Goal: Task Accomplishment & Management: Complete application form

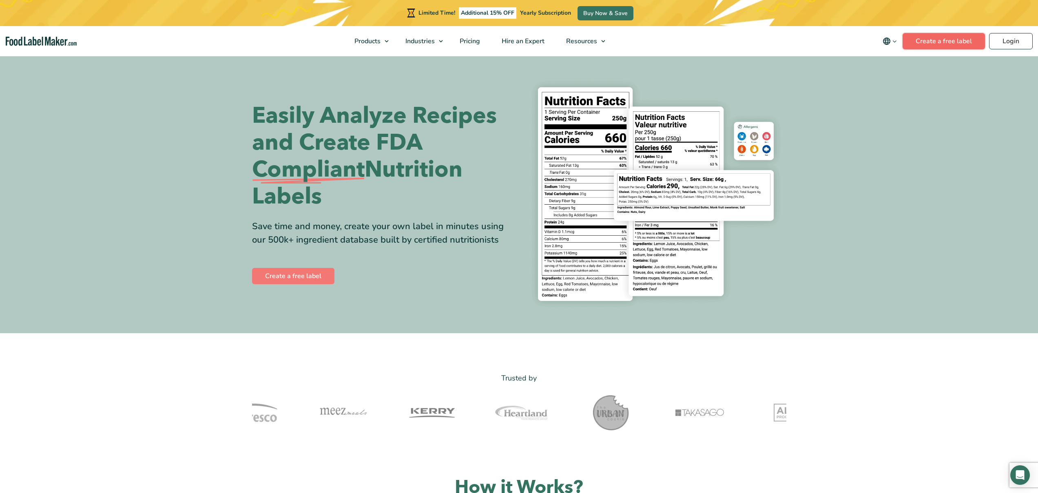
click at [932, 39] on link "Create a free label" at bounding box center [944, 41] width 82 height 16
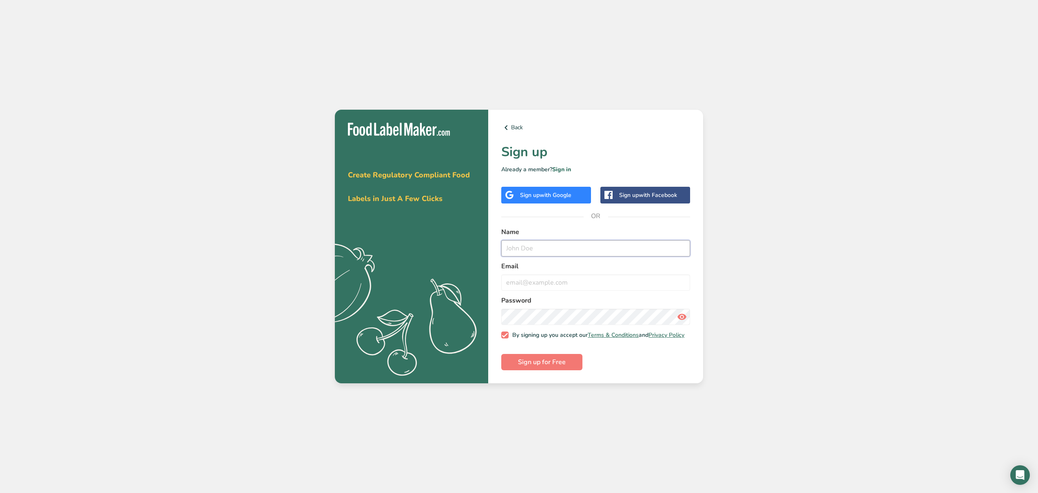
click at [536, 246] on input "text" at bounding box center [595, 248] width 189 height 16
type input "whitehousesauce@"
drag, startPoint x: 580, startPoint y: 244, endPoint x: 478, endPoint y: 242, distance: 101.6
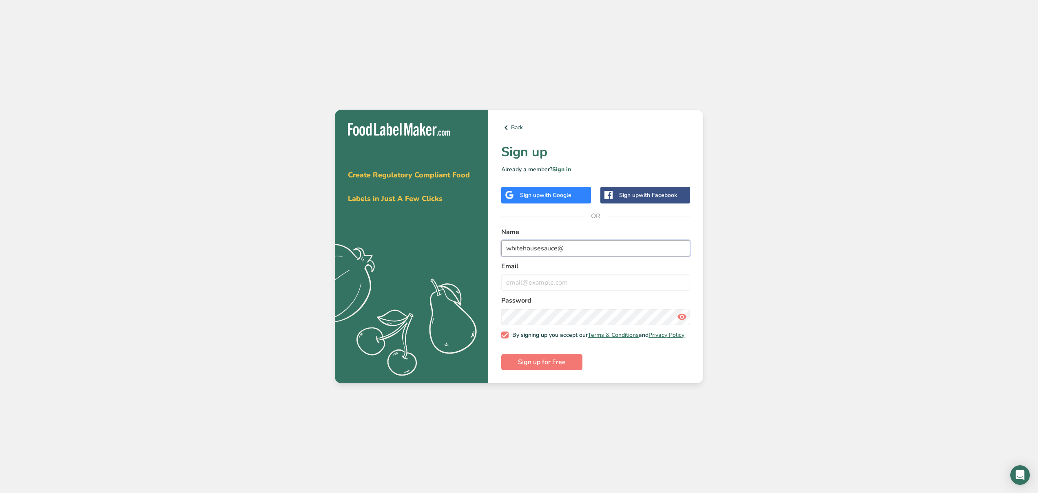
click at [450, 248] on section "Get your free trial today Create Regulatory Compliant Food Labels in Just A Few…" at bounding box center [519, 247] width 368 height 274
click at [558, 169] on link "Sign in" at bounding box center [561, 170] width 19 height 8
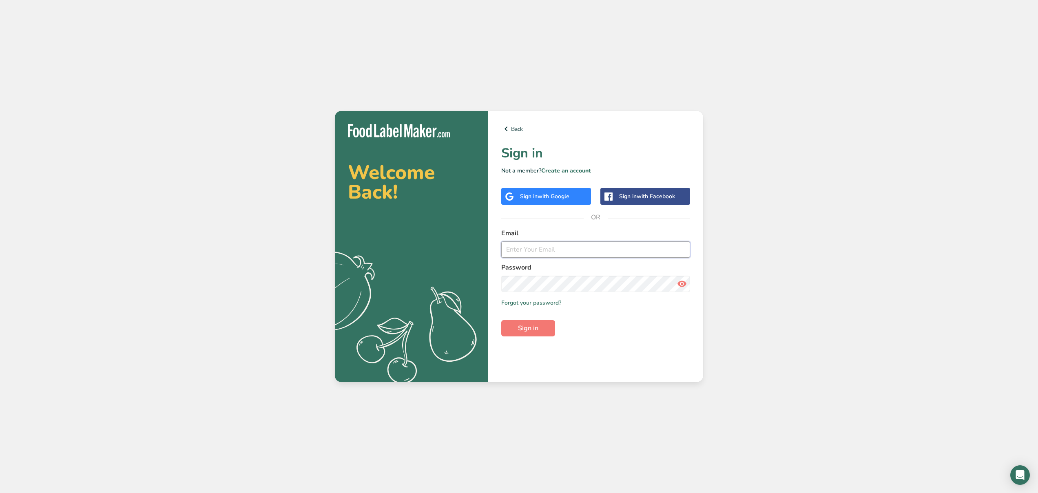
click at [536, 249] on input "email" at bounding box center [595, 250] width 189 height 16
type input "whitehousesauce@gmail.com"
click at [528, 304] on link "Forgot your password?" at bounding box center [531, 303] width 60 height 9
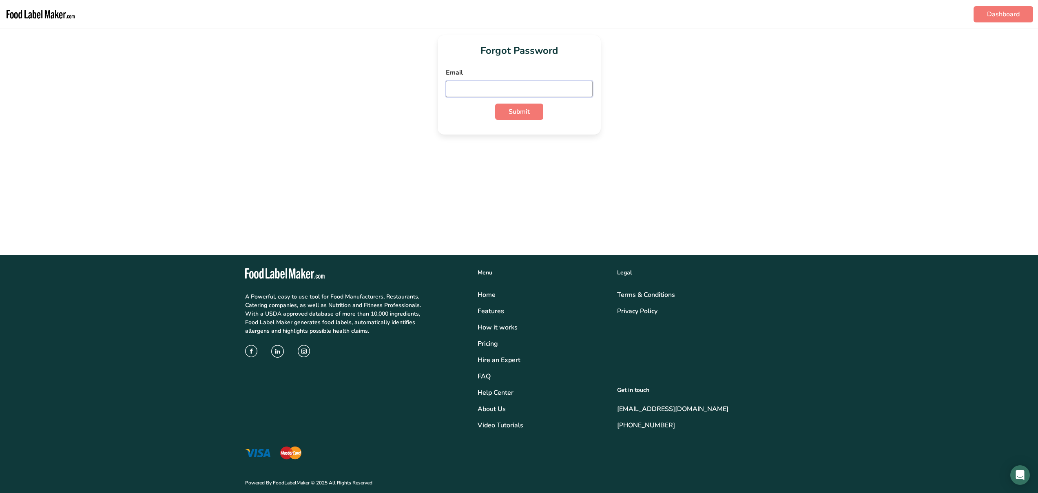
click at [545, 93] on input "email" at bounding box center [519, 89] width 147 height 16
click at [545, 92] on input "email" at bounding box center [519, 89] width 147 height 16
type input "whitehousesauce@gmail.com"
click at [532, 112] on button "Submit" at bounding box center [519, 112] width 48 height 16
click at [588, 89] on icon at bounding box center [585, 89] width 10 height 15
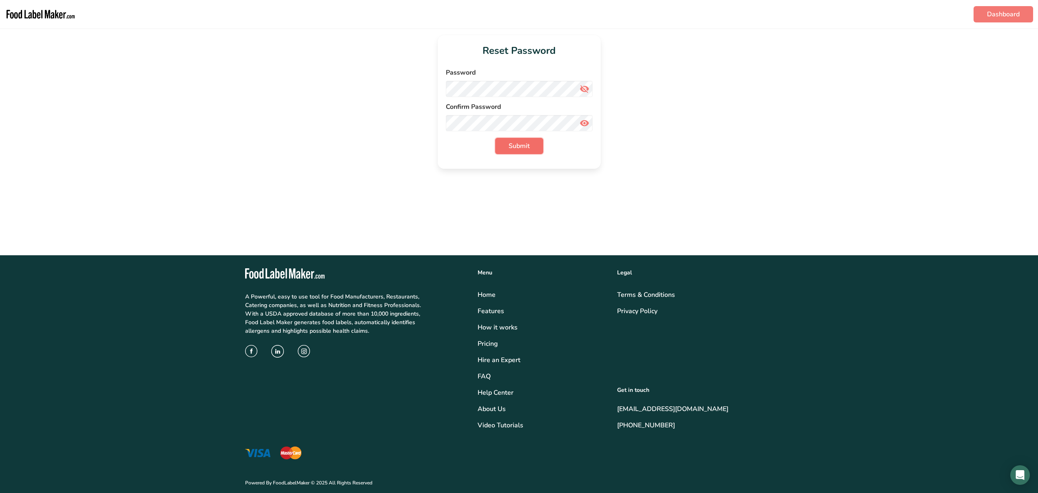
click at [530, 146] on button "Submit" at bounding box center [519, 146] width 48 height 16
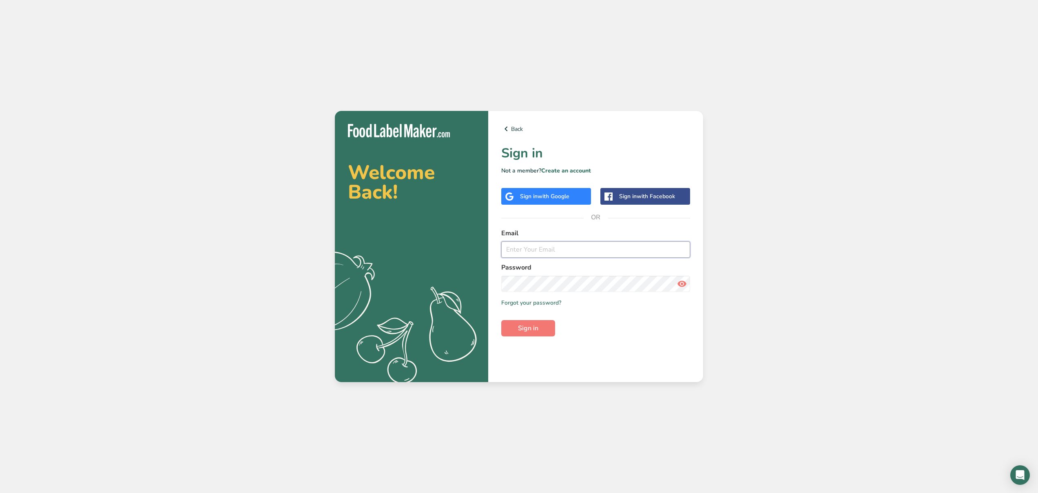
click at [529, 253] on input "email" at bounding box center [595, 250] width 189 height 16
type input "whitehousesauce@gmail.com"
click at [681, 280] on icon at bounding box center [682, 284] width 10 height 15
click at [540, 326] on button "Sign in" at bounding box center [528, 328] width 54 height 16
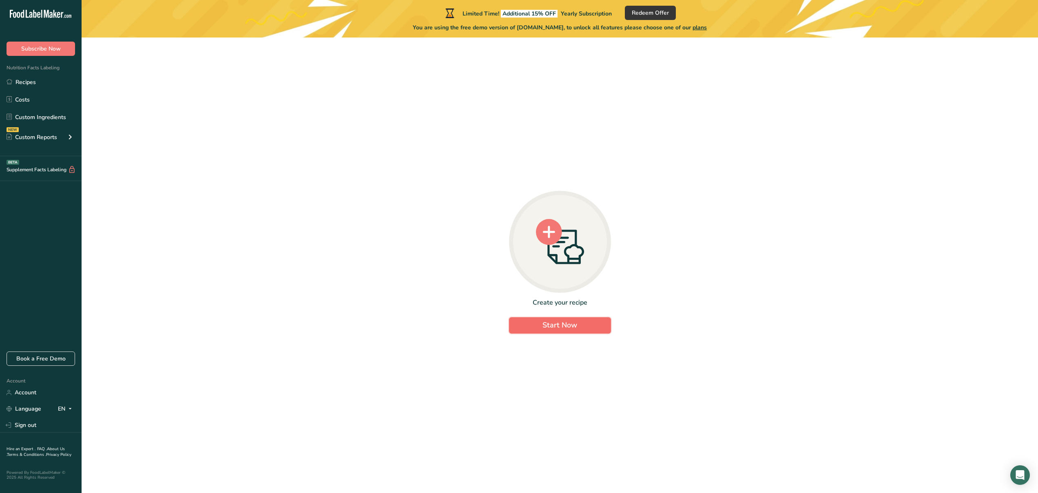
click at [554, 325] on span "Start Now" at bounding box center [560, 325] width 35 height 10
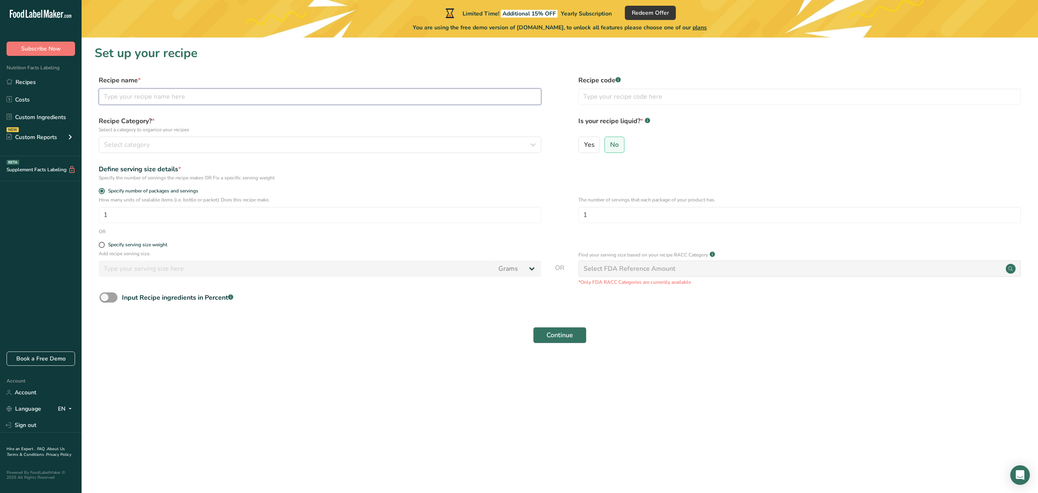
click at [135, 99] on input "text" at bounding box center [320, 97] width 443 height 16
click at [235, 93] on input "text" at bounding box center [320, 97] width 443 height 16
drag, startPoint x: 130, startPoint y: 95, endPoint x: 91, endPoint y: 93, distance: 39.2
click at [91, 93] on section "Set up your recipe Recipe name * German Cabbage Sauce Recipe code .a-a{fill:#34…" at bounding box center [560, 200] width 957 height 324
type input "Smoked Cabbage Sauce"
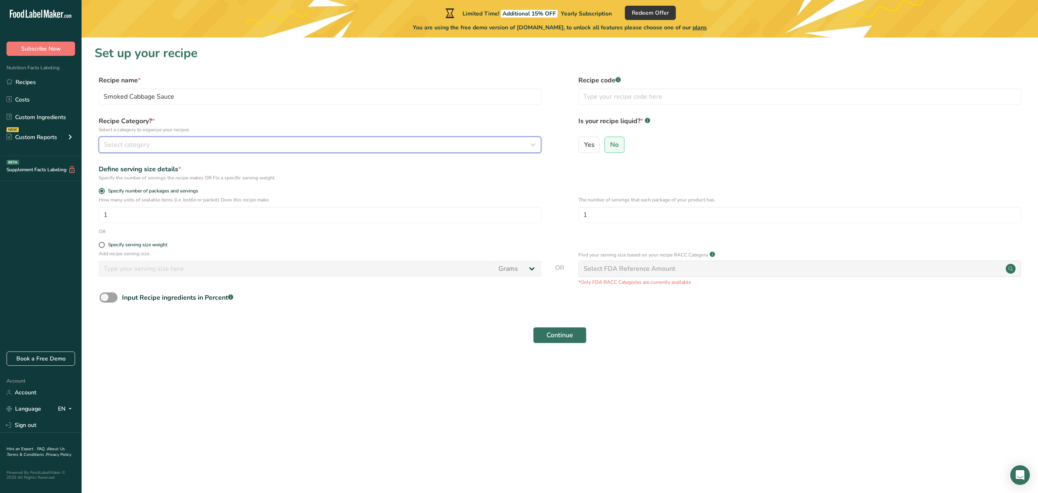
click at [497, 146] on div "Select category" at bounding box center [317, 145] width 427 height 10
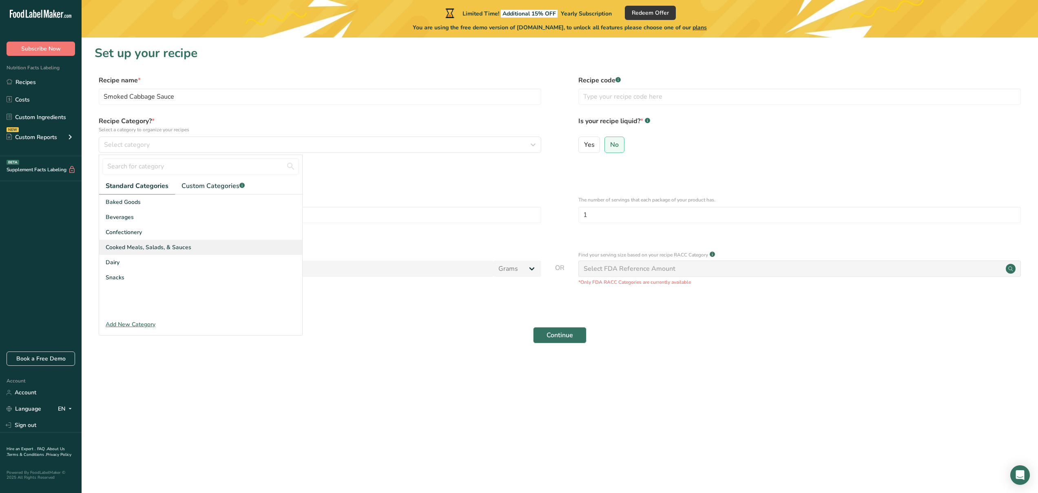
click at [187, 245] on span "Cooked Meals, Salads, & Sauces" at bounding box center [149, 247] width 86 height 9
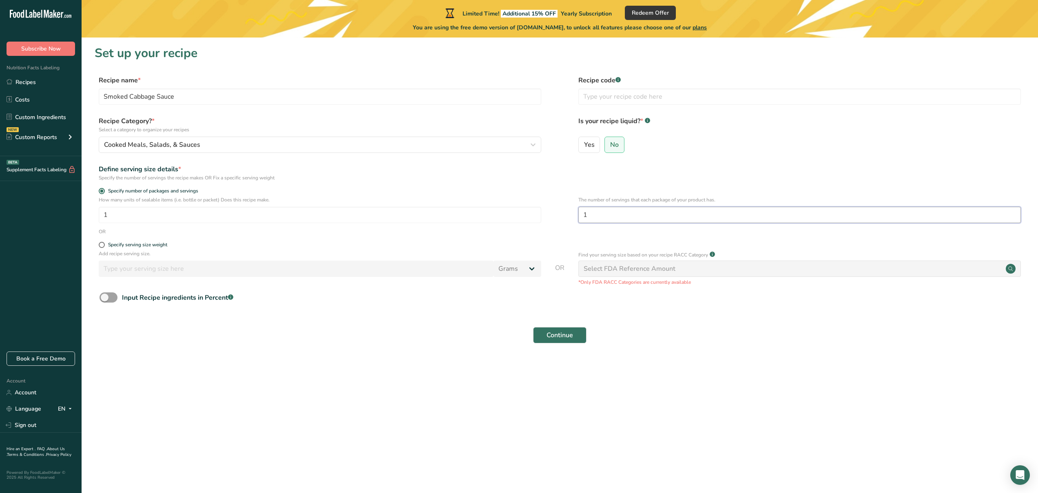
click at [634, 219] on input "1" at bounding box center [800, 215] width 443 height 16
click at [103, 246] on span at bounding box center [102, 245] width 6 height 6
click at [103, 246] on input "Specify serving size weight" at bounding box center [101, 244] width 5 height 5
radio input "true"
radio input "false"
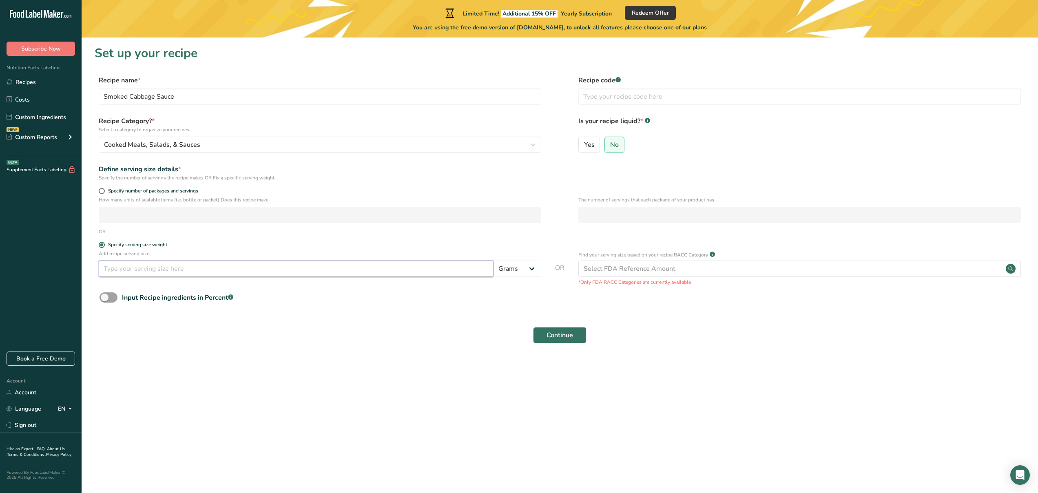
click at [458, 268] on input "number" at bounding box center [296, 269] width 395 height 16
type input "1"
click at [533, 273] on select "Grams kg mg mcg lb oz l mL fl oz tbsp tsp cup qt gallon" at bounding box center [518, 269] width 48 height 16
select select "20"
select select "22"
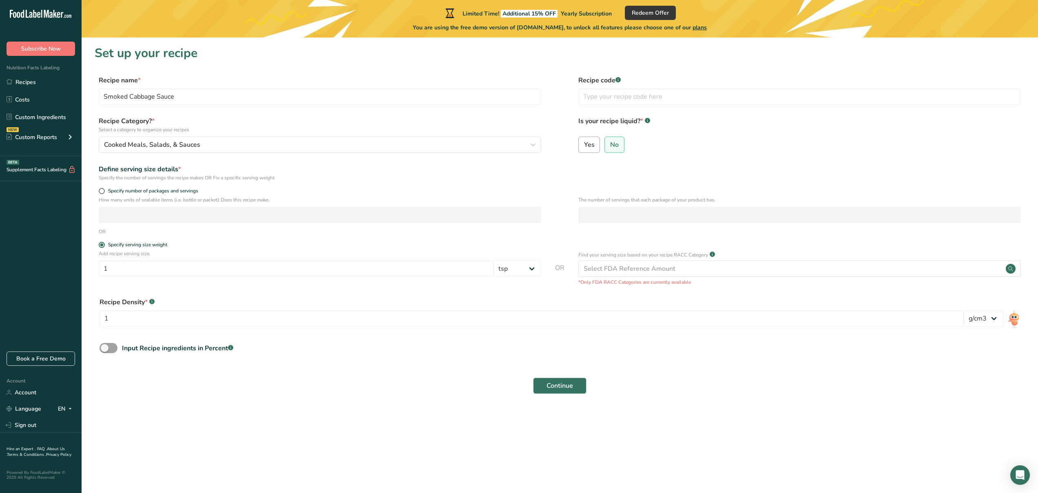
click at [584, 146] on span "Yes" at bounding box center [589, 145] width 11 height 8
click at [584, 146] on input "Yes" at bounding box center [581, 144] width 5 height 5
radio input "true"
radio input "false"
click at [664, 95] on input "text" at bounding box center [800, 97] width 443 height 16
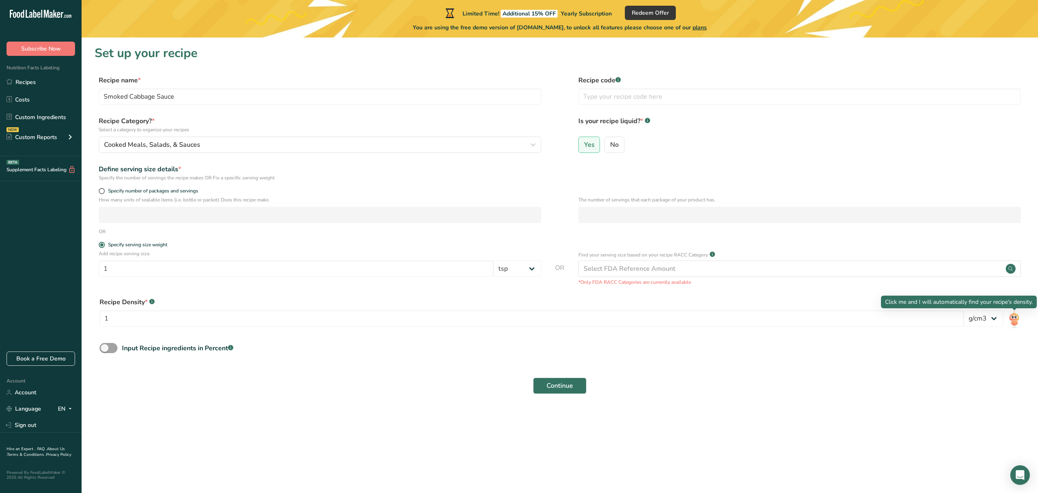
click at [1018, 319] on img at bounding box center [1015, 320] width 12 height 18
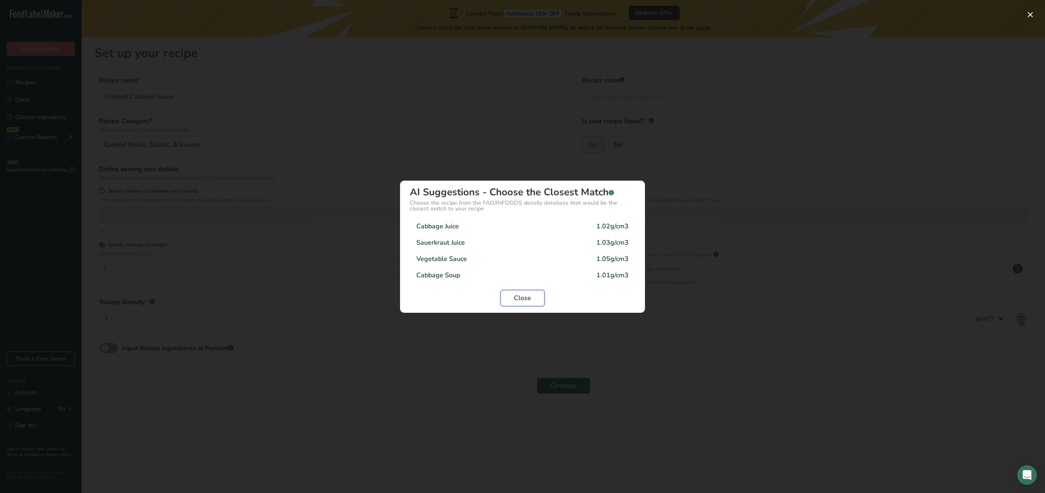
click at [510, 294] on button "Close" at bounding box center [522, 298] width 44 height 16
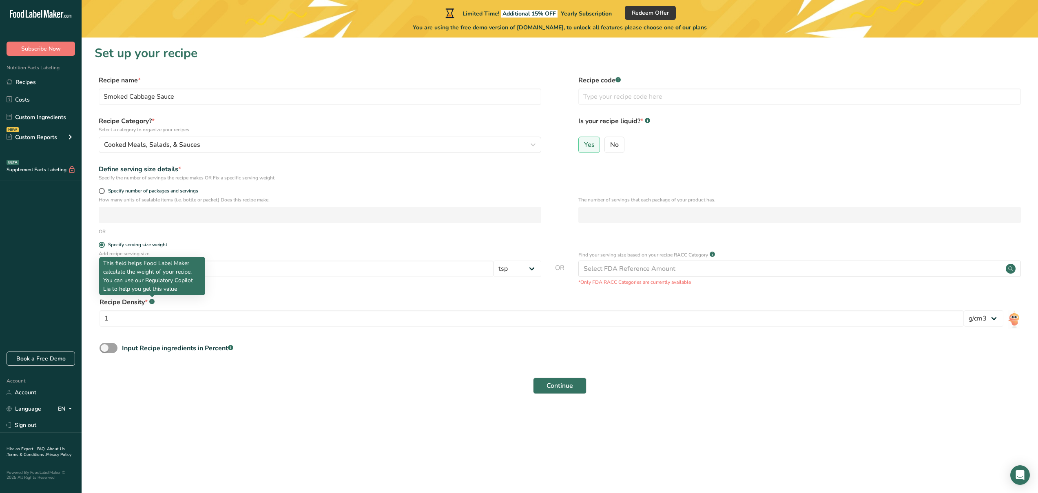
click at [151, 302] on rect at bounding box center [151, 301] width 5 height 5
click at [564, 383] on span "Continue" at bounding box center [560, 386] width 27 height 10
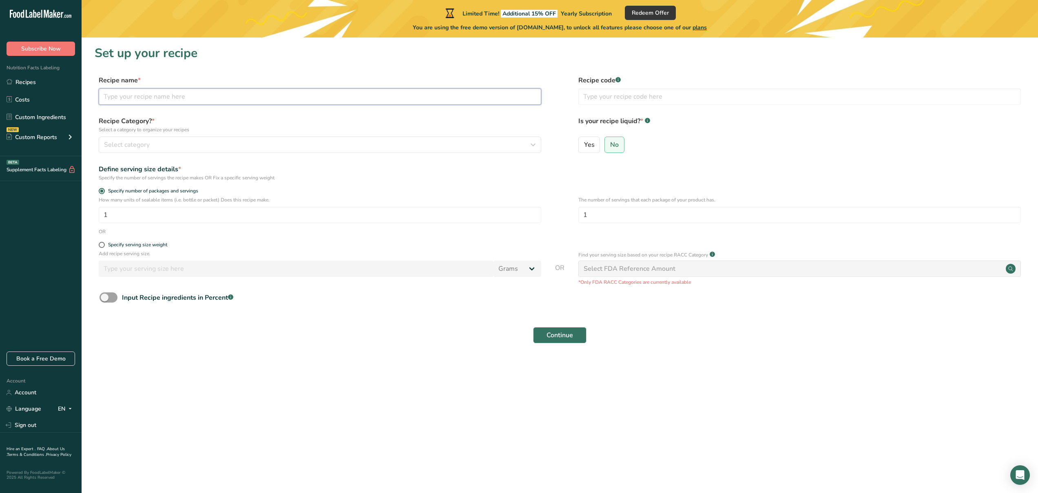
click at [128, 98] on input "text" at bounding box center [320, 97] width 443 height 16
type input "Smoked Cabbage Sauce"
click at [596, 148] on label "Yes" at bounding box center [590, 145] width 22 height 16
click at [584, 147] on input "Yes" at bounding box center [581, 144] width 5 height 5
radio input "true"
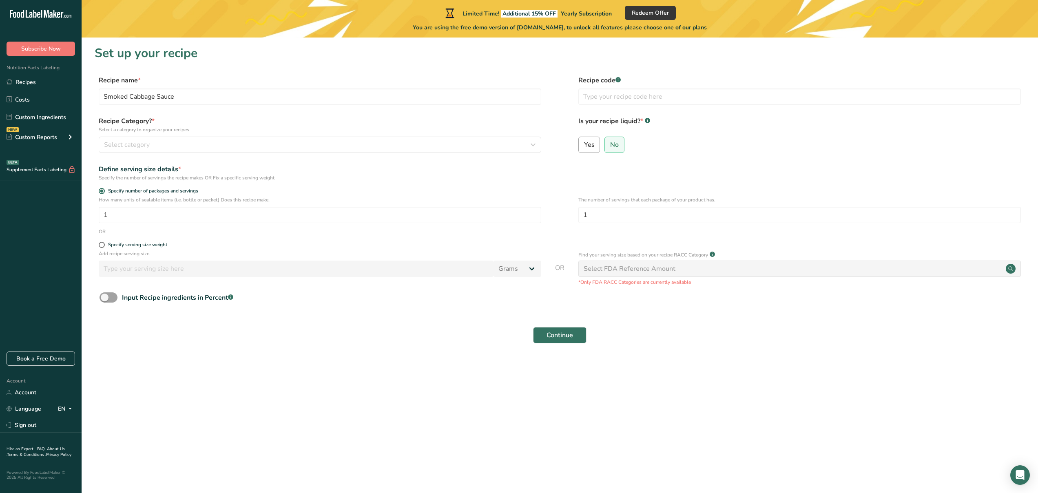
radio input "false"
select select "22"
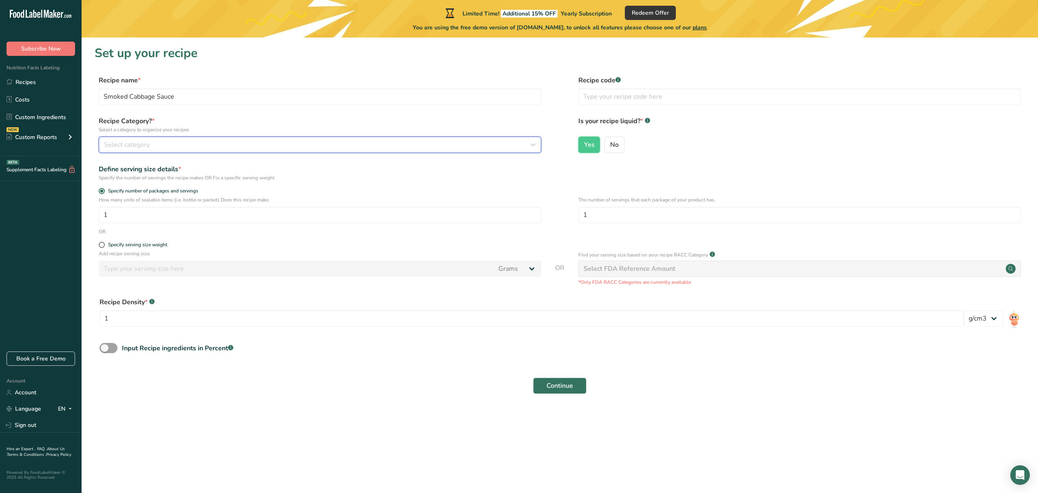
click at [260, 142] on div "Select category" at bounding box center [317, 145] width 427 height 10
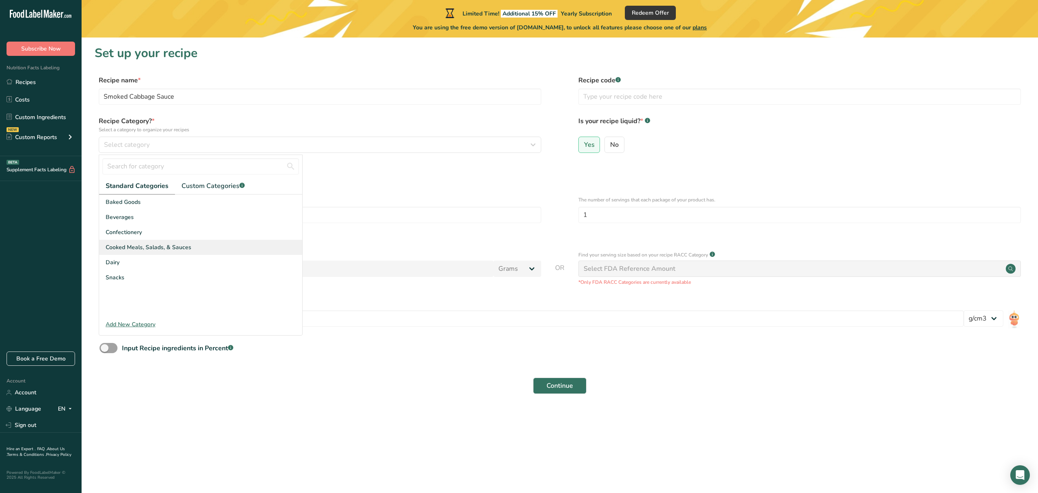
click at [138, 246] on span "Cooked Meals, Salads, & Sauces" at bounding box center [149, 247] width 86 height 9
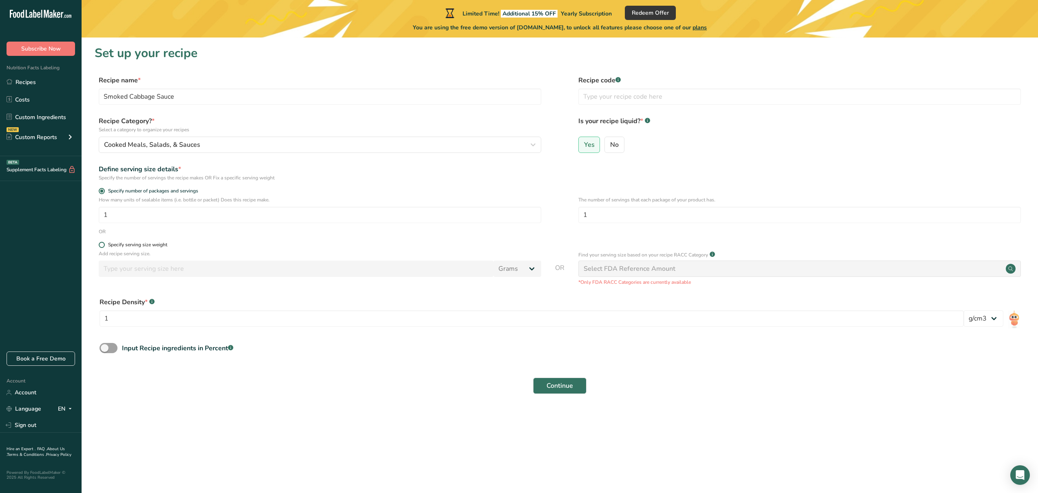
click at [101, 245] on span at bounding box center [102, 245] width 6 height 6
click at [101, 245] on input "Specify serving size weight" at bounding box center [101, 244] width 5 height 5
radio input "true"
radio input "false"
click at [1011, 316] on img at bounding box center [1015, 320] width 12 height 18
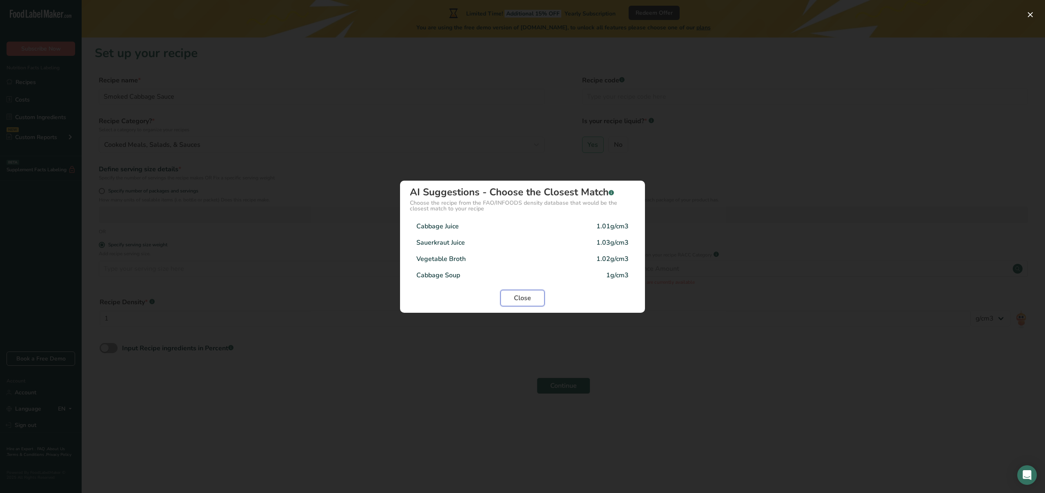
click at [521, 302] on span "Close" at bounding box center [522, 298] width 17 height 10
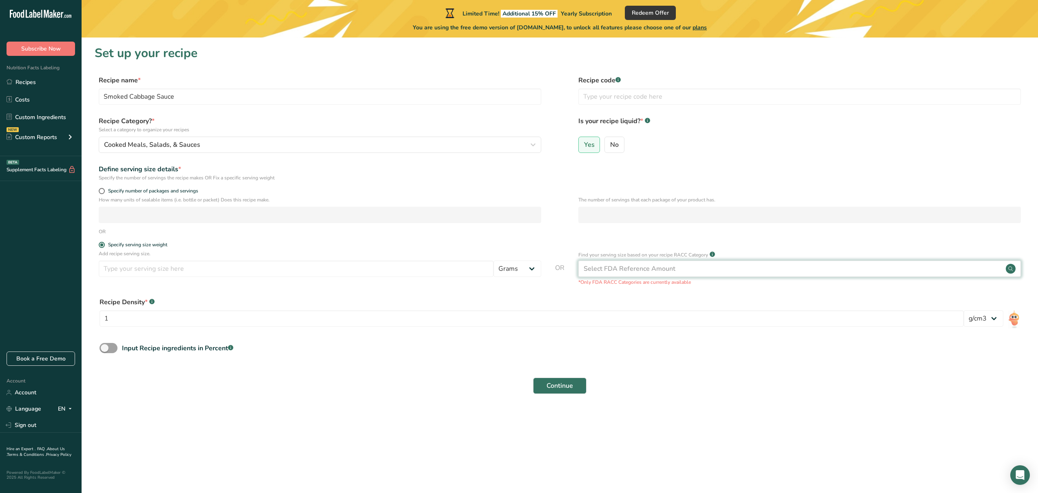
click at [659, 273] on div "Select FDA Reference Amount" at bounding box center [630, 269] width 92 height 10
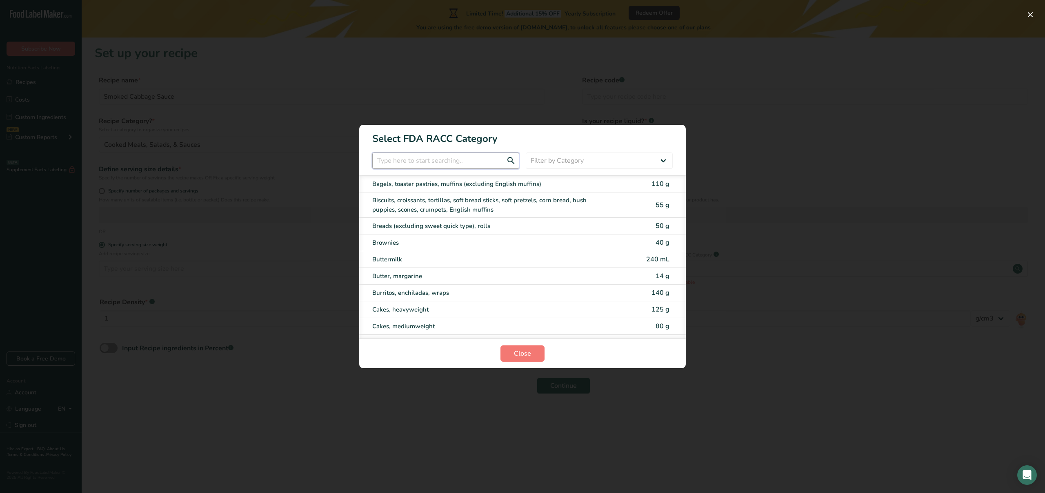
click at [419, 159] on input "RACC Category Selection Modal" at bounding box center [445, 161] width 147 height 16
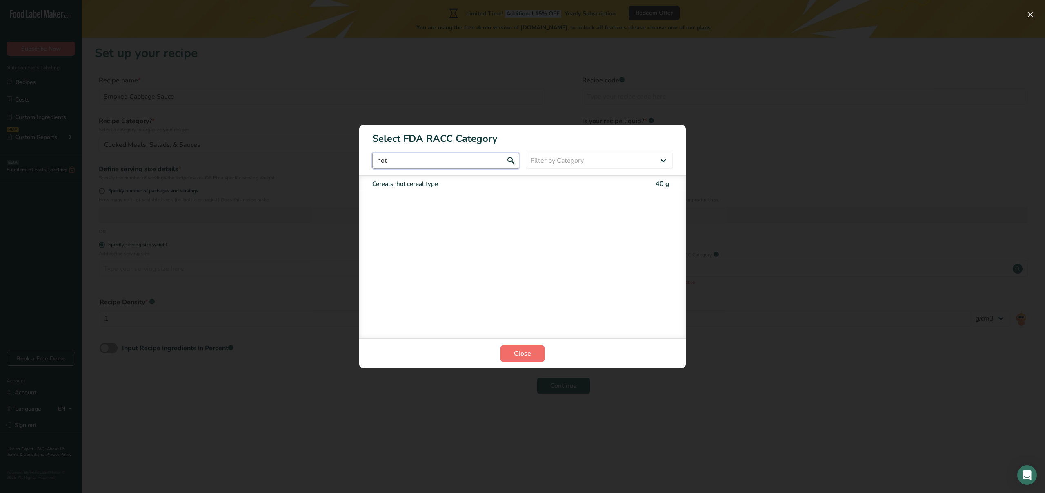
type input "hot"
click at [514, 355] on span "Close" at bounding box center [522, 354] width 17 height 10
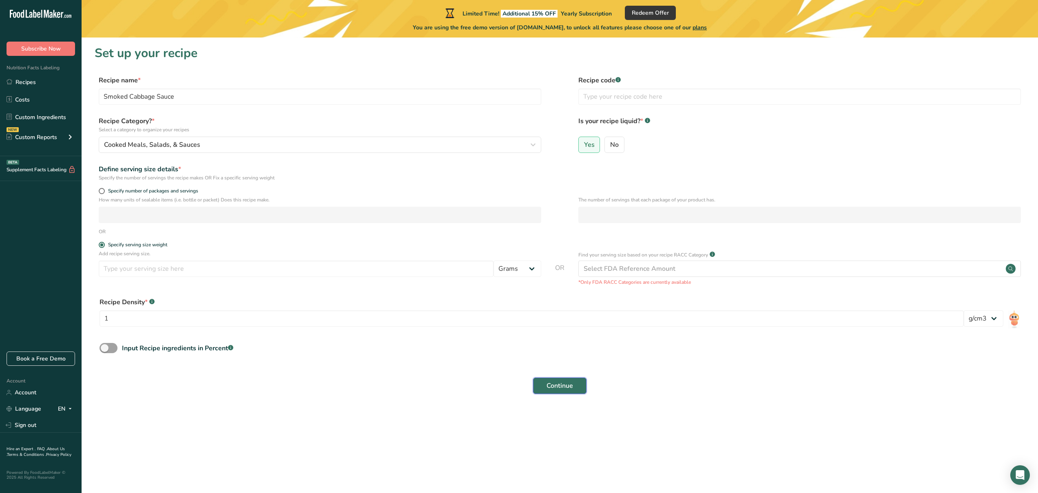
click at [575, 383] on button "Continue" at bounding box center [559, 386] width 53 height 16
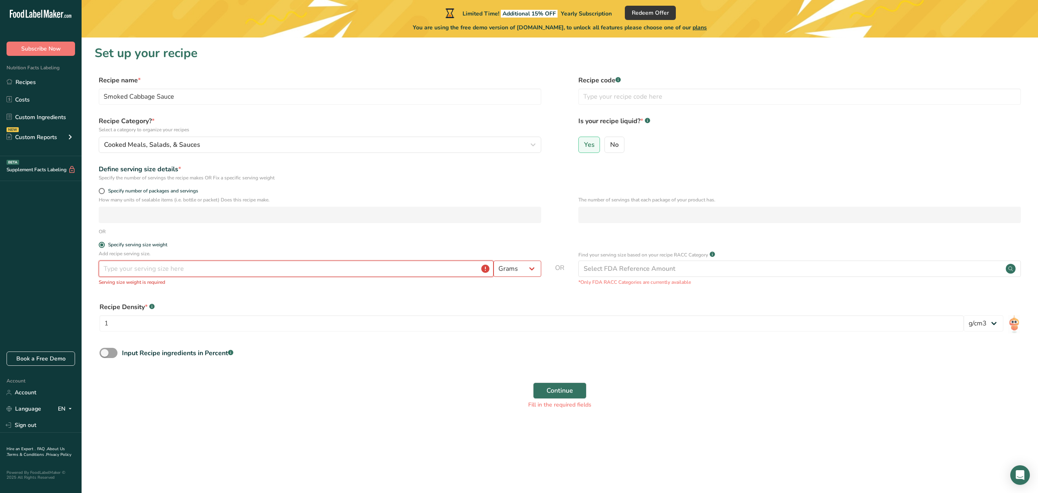
click at [441, 265] on input "number" at bounding box center [296, 269] width 395 height 16
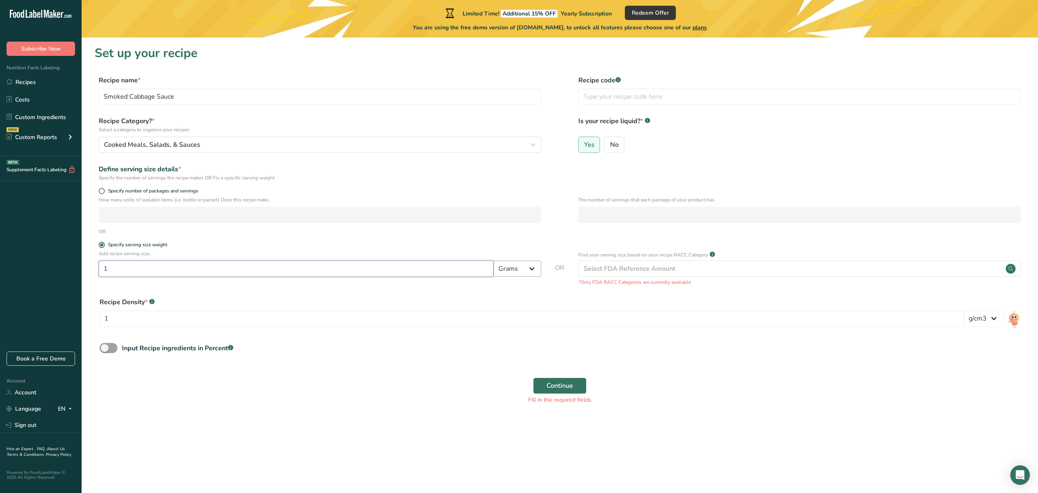
type input "1"
click at [522, 272] on select "Grams kg mg mcg lb oz l mL fl oz tbsp tsp cup qt gallon" at bounding box center [518, 269] width 48 height 16
select select "20"
click at [653, 355] on div "Input Recipe ingredients in Percent .a-a{fill:#347362;}.b-a{fill:#fff;}" at bounding box center [560, 351] width 931 height 17
click at [104, 191] on span at bounding box center [102, 191] width 6 height 6
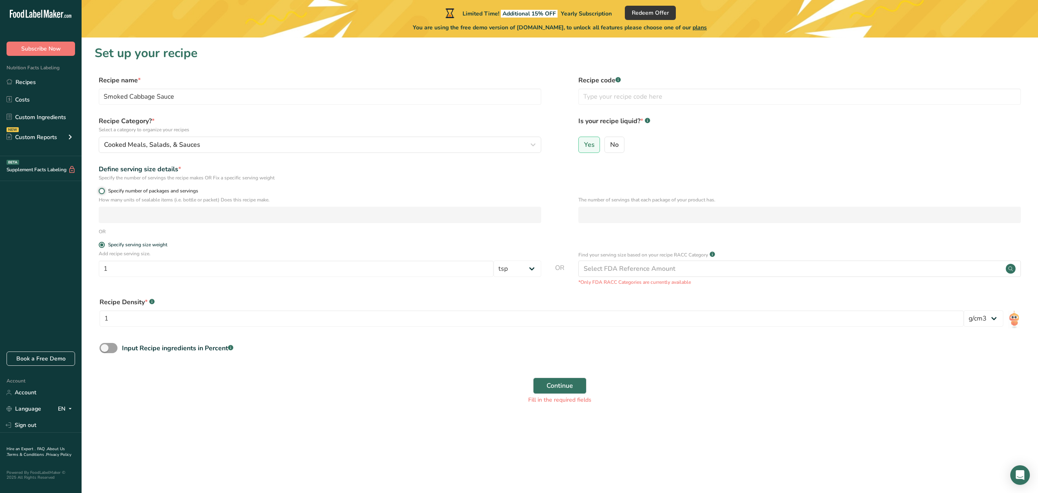
click at [104, 191] on input "Specify number of packages and servings" at bounding box center [101, 191] width 5 height 5
radio input "true"
radio input "false"
select select "0"
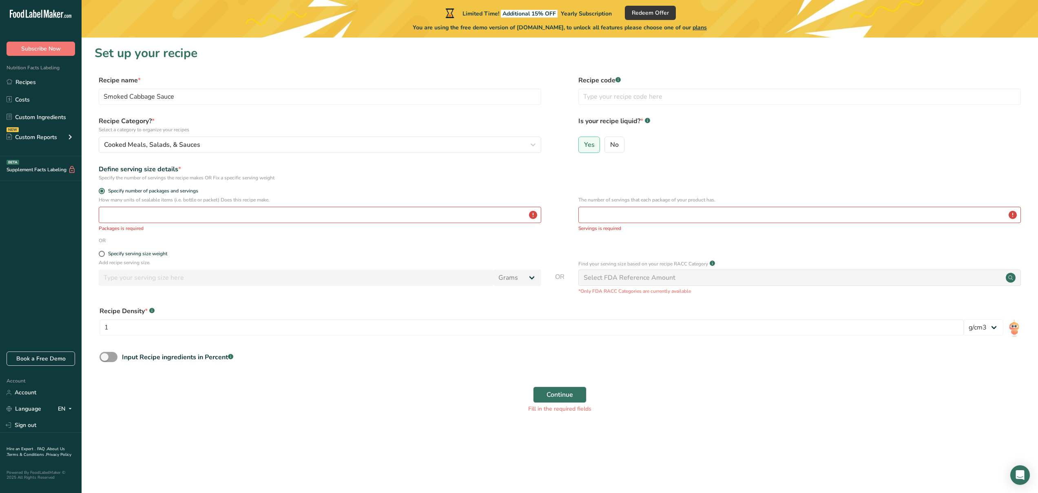
click at [413, 247] on form "Recipe name * Smoked Cabbage Sauce Recipe code .a-a{fill:#347362;}.b-a{fill:#ff…" at bounding box center [560, 246] width 931 height 343
click at [606, 215] on input "number" at bounding box center [800, 215] width 443 height 16
click at [420, 221] on input "number" at bounding box center [320, 215] width 443 height 16
click at [190, 216] on input "number" at bounding box center [320, 215] width 443 height 16
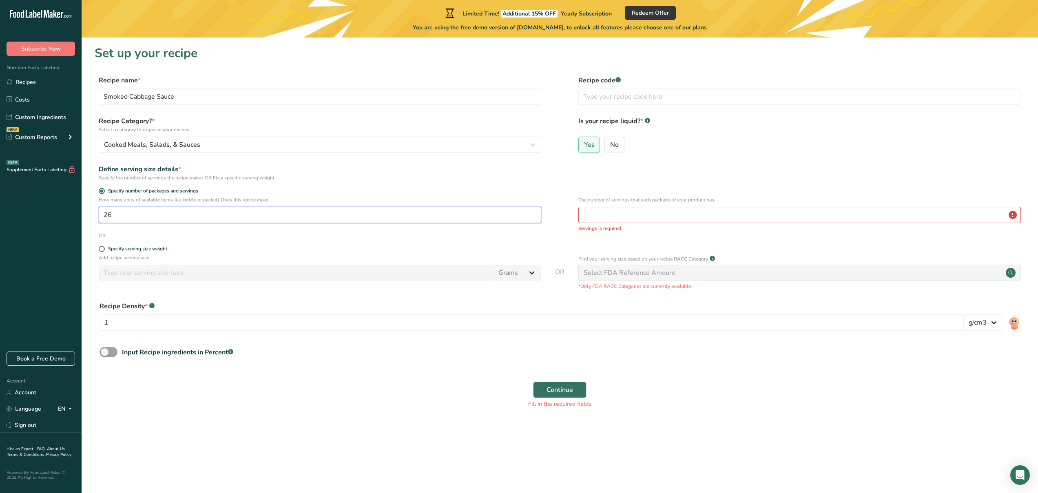
type input "26"
click at [628, 216] on input "number" at bounding box center [800, 215] width 443 height 16
type input "32"
click at [487, 347] on div "Input Recipe ingredients in Percent .a-a{fill:#347362;}.b-a{fill:#fff;}" at bounding box center [560, 351] width 931 height 17
click at [130, 243] on div "Specify serving size weight" at bounding box center [137, 245] width 59 height 6
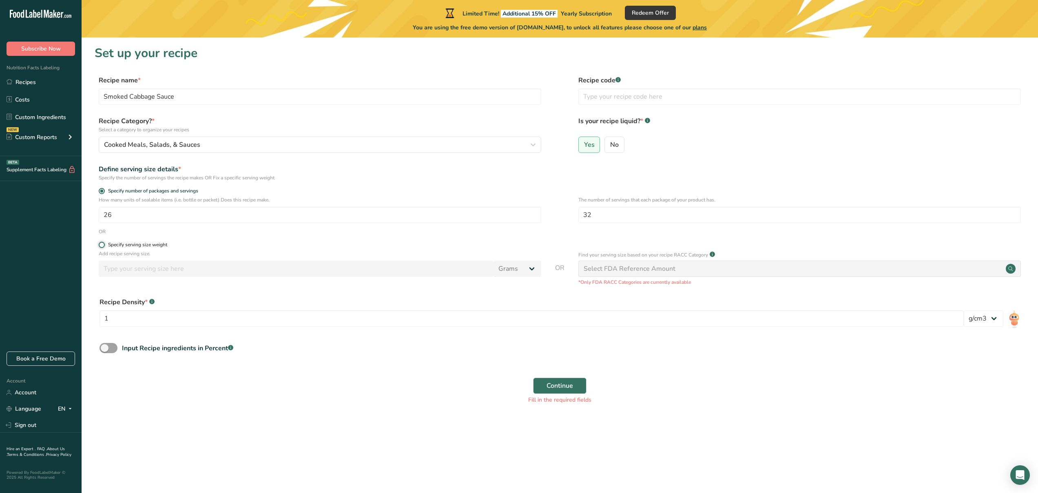
click at [104, 243] on input "Specify serving size weight" at bounding box center [101, 244] width 5 height 5
radio input "true"
radio input "false"
click at [150, 267] on input "number" at bounding box center [296, 269] width 395 height 16
type input "1"
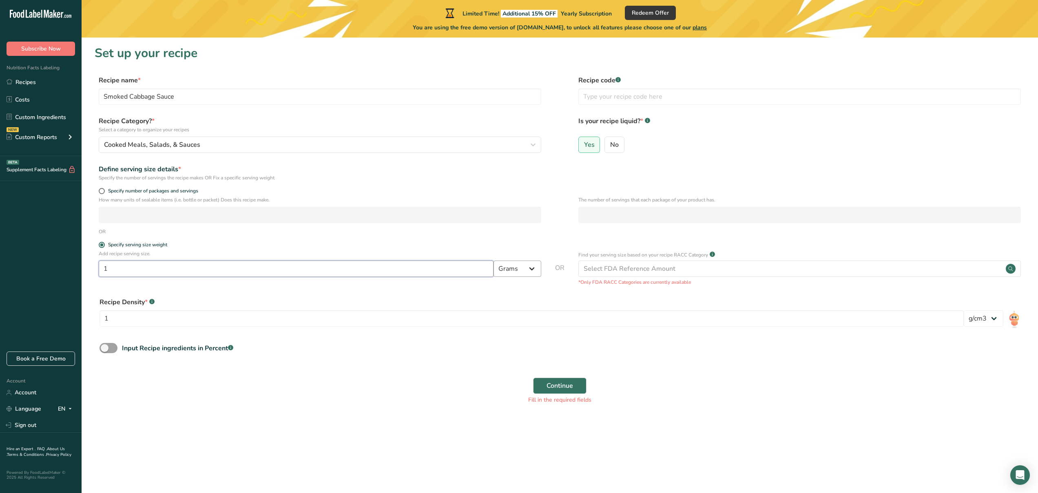
type input "1"
click at [531, 267] on select "Grams kg mg mcg lb oz l mL fl oz tbsp tsp cup qt gallon" at bounding box center [518, 269] width 48 height 16
select select "20"
click at [447, 388] on div "Continue Fill in the required fields" at bounding box center [560, 391] width 931 height 36
click at [575, 384] on button "Continue" at bounding box center [559, 386] width 53 height 16
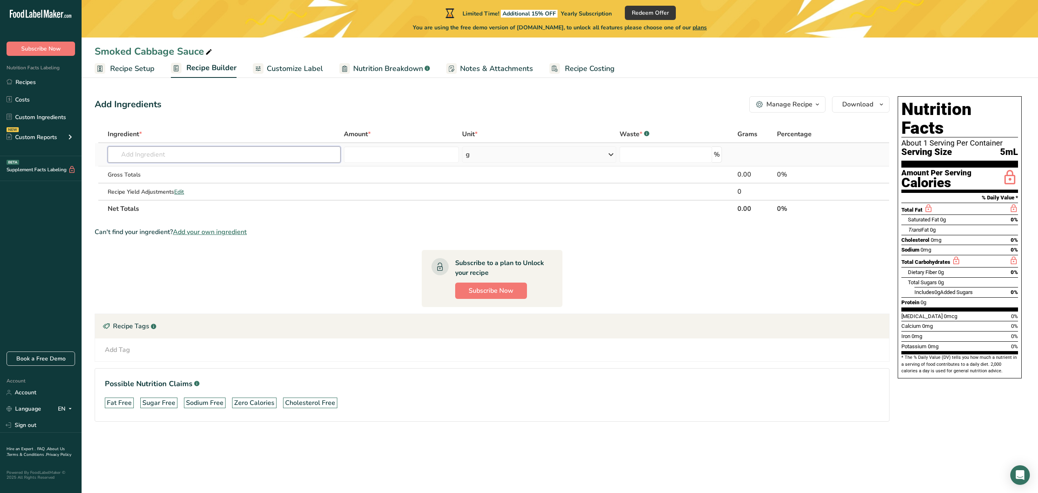
click at [219, 158] on input "text" at bounding box center [224, 154] width 233 height 16
type input "Red Cabbage"
click at [480, 116] on div "Add Ingredients Manage Recipe Delete Recipe Duplicate Recipe Scale Recipe Save …" at bounding box center [495, 270] width 800 height 355
click at [273, 152] on input "text" at bounding box center [224, 154] width 233 height 16
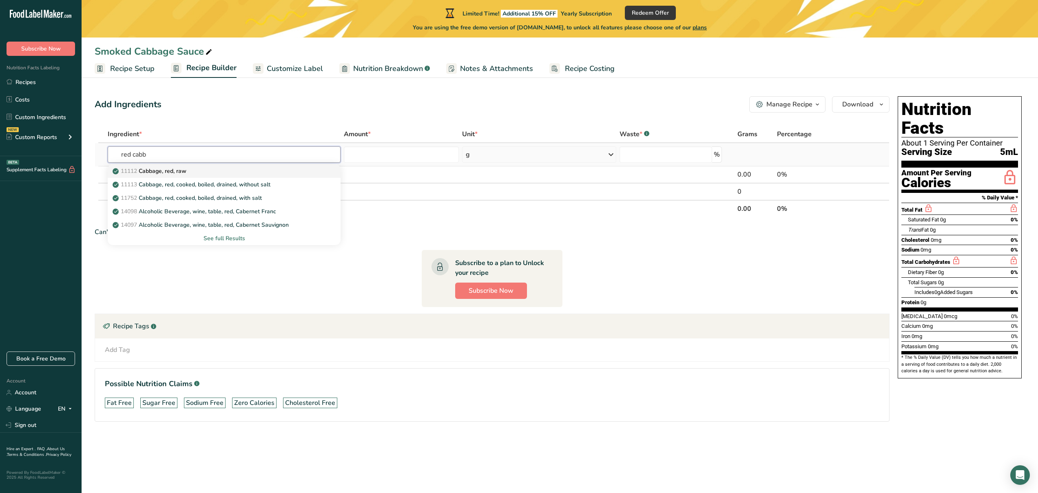
type input "red cabb"
click at [210, 174] on div "11112 Cabbage, red, raw" at bounding box center [217, 171] width 207 height 9
type input "Cabbage, red, raw"
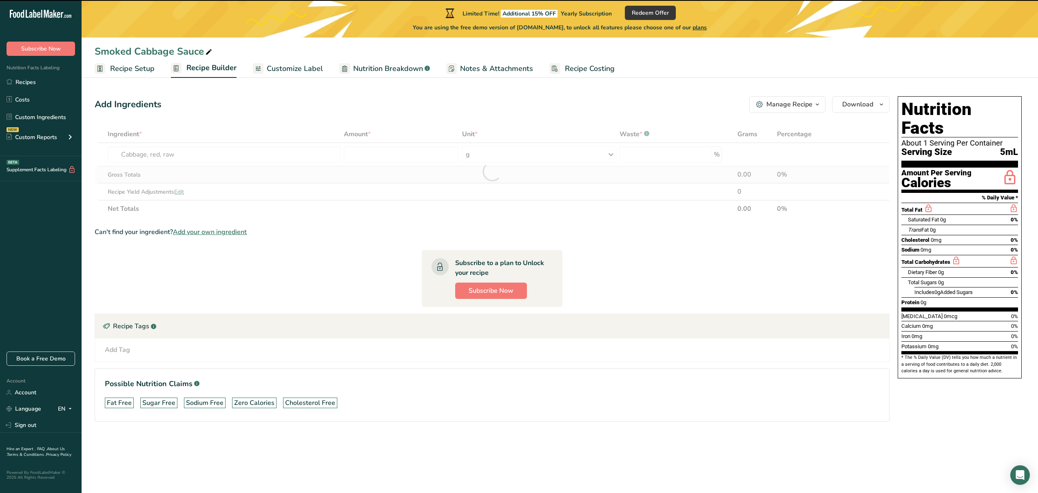
type input "0"
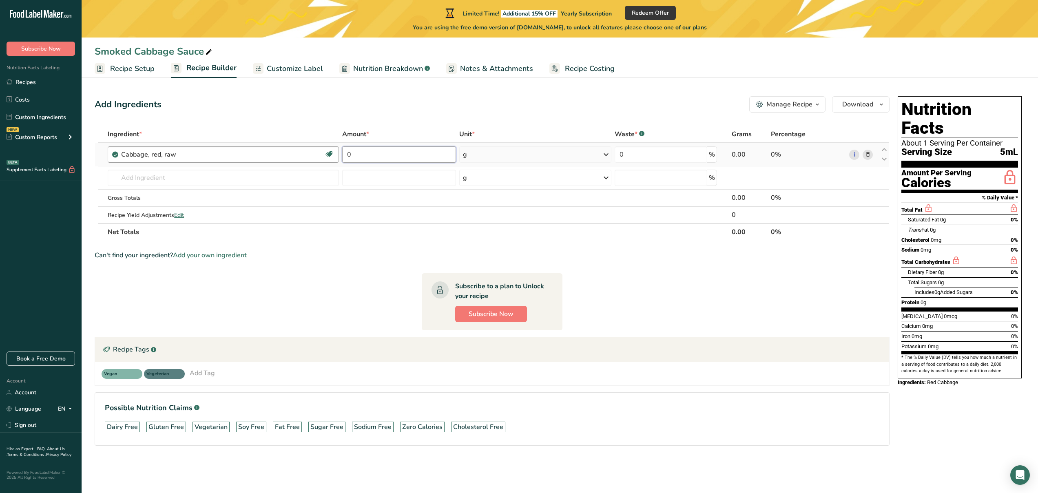
drag, startPoint x: 371, startPoint y: 154, endPoint x: 301, endPoint y: 157, distance: 70.2
click at [302, 157] on tr "Cabbage, red, raw Source of Antioxidants Dairy free Gluten free Vegan Vegetaria…" at bounding box center [492, 154] width 794 height 23
type input "4"
click at [595, 153] on div "Ingredient * Amount * Unit * Waste * .a-a{fill:#347362;}.b-a{fill:#fff;} Grams …" at bounding box center [492, 183] width 795 height 115
click at [602, 155] on icon at bounding box center [606, 154] width 10 height 15
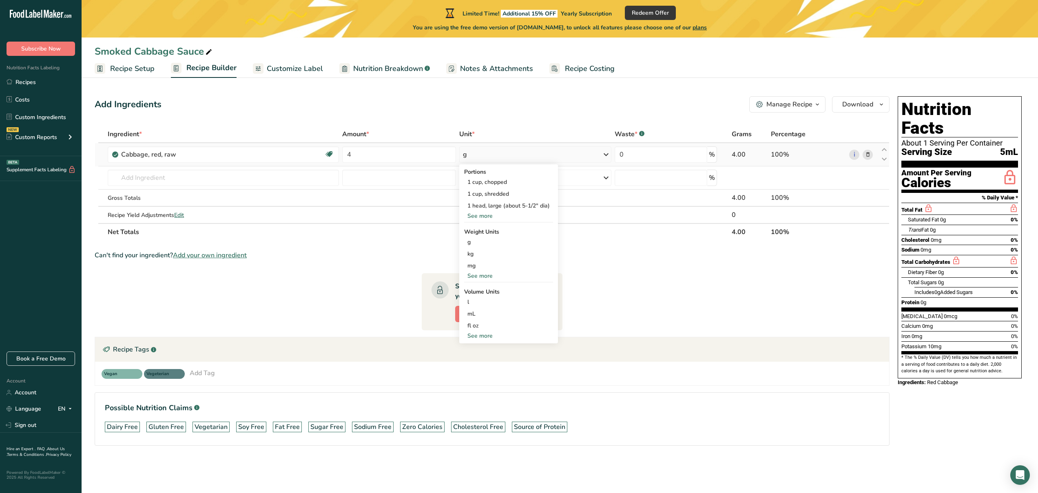
click at [481, 276] on div "See more" at bounding box center [508, 276] width 89 height 9
click at [509, 293] on div "lb" at bounding box center [508, 290] width 89 height 12
